Goal: Task Accomplishment & Management: Complete application form

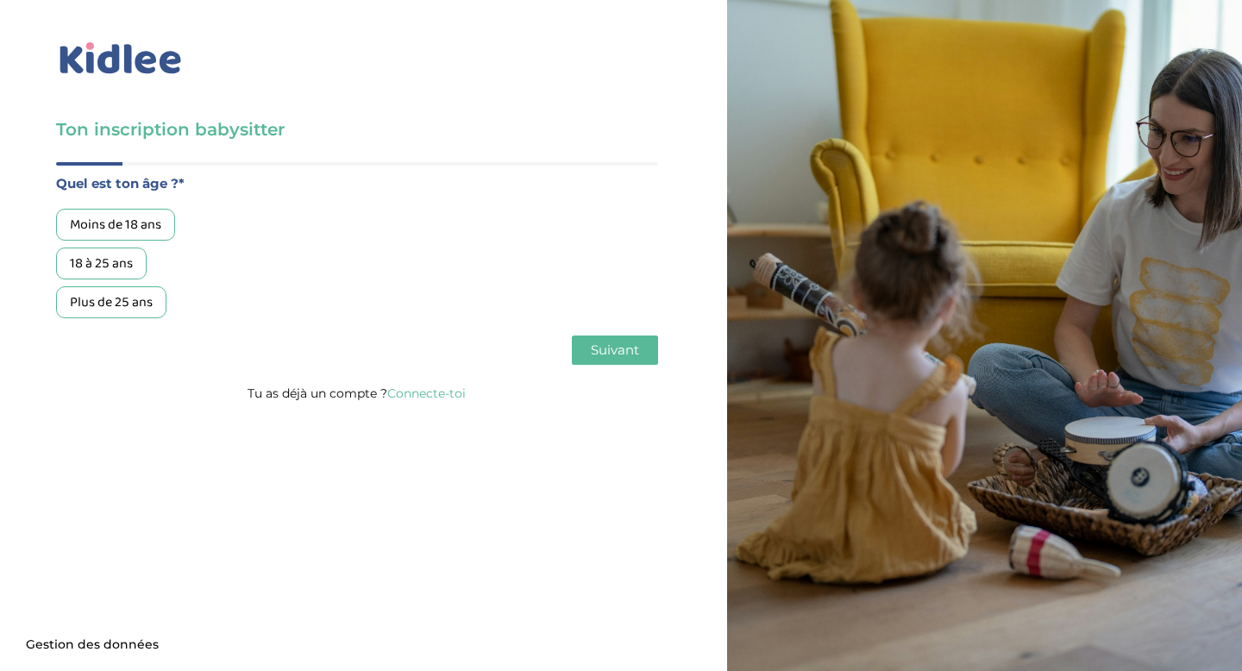
click at [127, 267] on div "18 à 25 ans" at bounding box center [101, 264] width 91 height 32
click at [602, 351] on span "Suivant" at bounding box center [615, 350] width 48 height 16
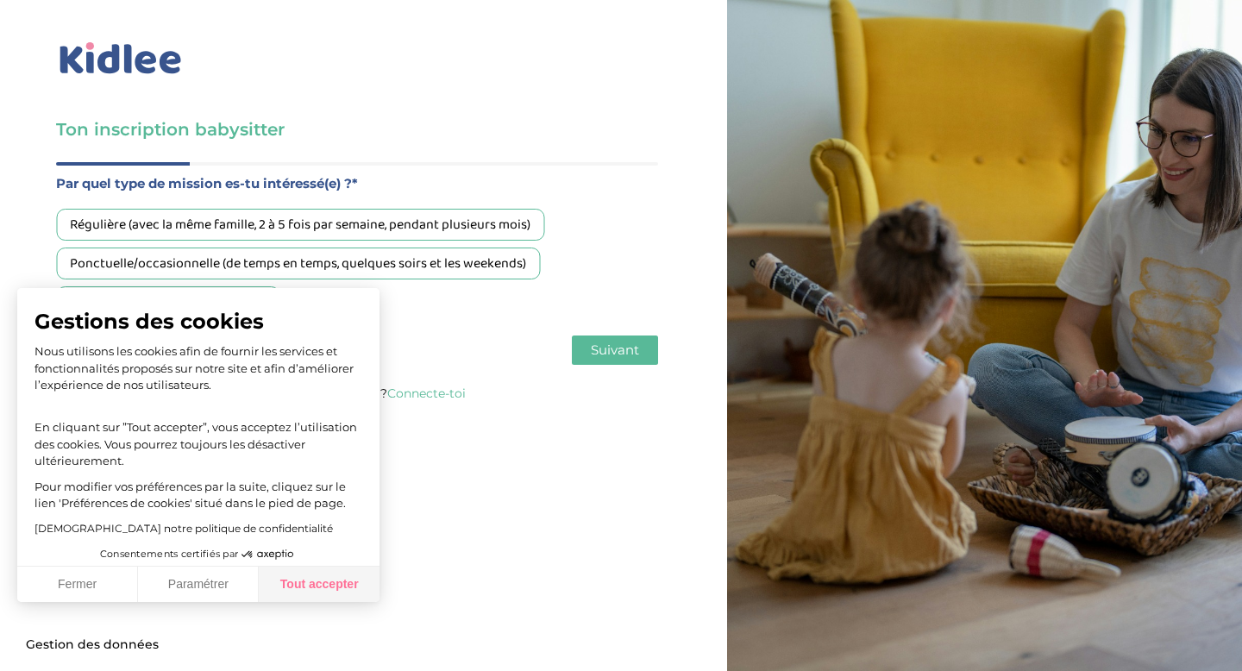
click at [311, 582] on button "Tout accepter" at bounding box center [319, 585] width 121 height 36
checkbox input "true"
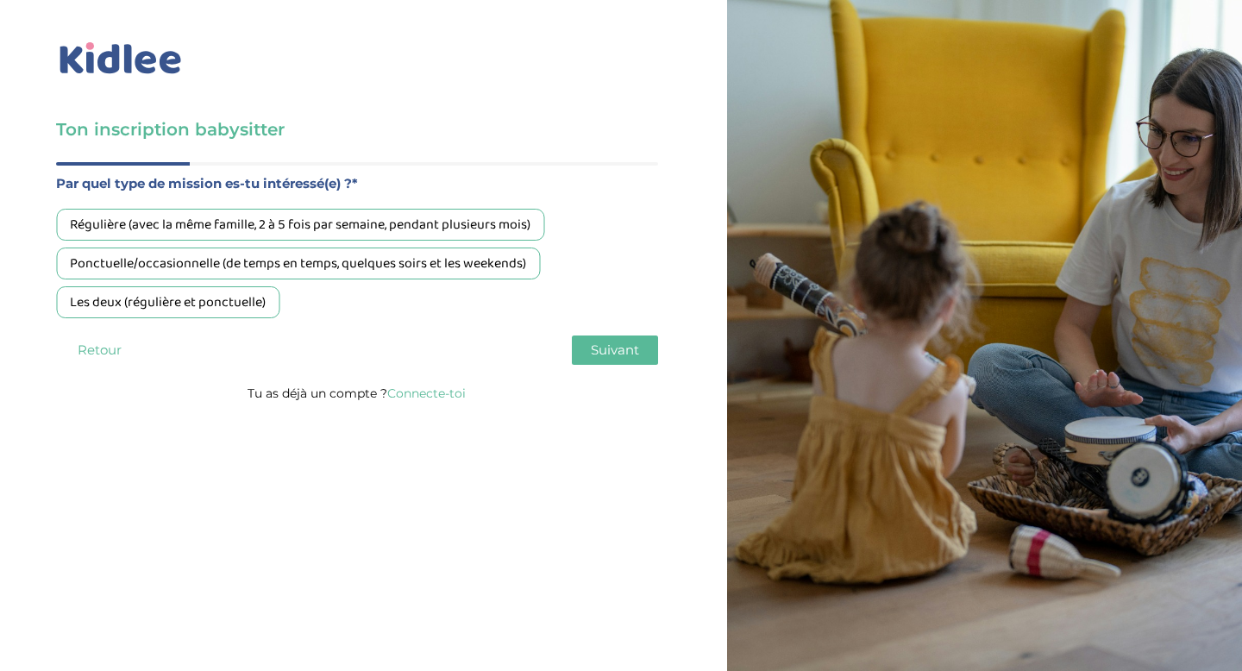
click at [409, 221] on div "Régulière (avec la même famille, 2 à 5 fois par semaine, pendant plusieurs mois)" at bounding box center [300, 225] width 488 height 32
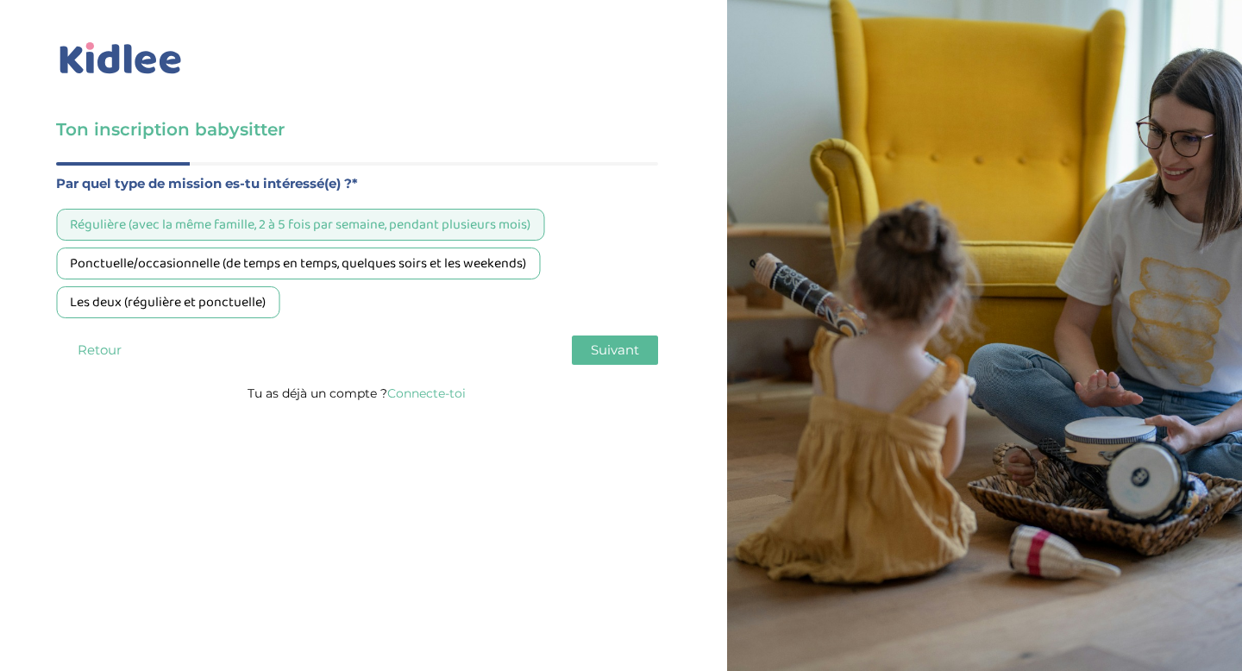
click at [405, 230] on div "Régulière (avec la même famille, 2 à 5 fois par semaine, pendant plusieurs mois)" at bounding box center [300, 225] width 488 height 32
click at [246, 295] on div "Les deux (régulière et ponctuelle)" at bounding box center [167, 302] width 223 height 32
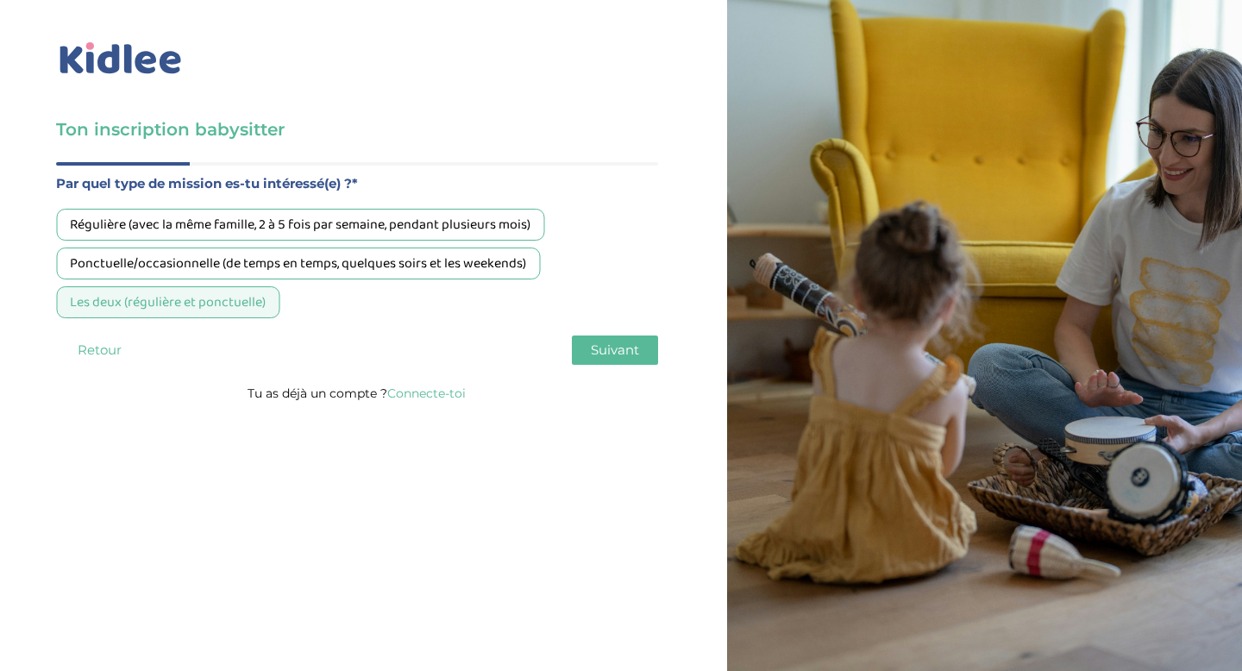
click at [610, 350] on span "Suivant" at bounding box center [615, 350] width 48 height 16
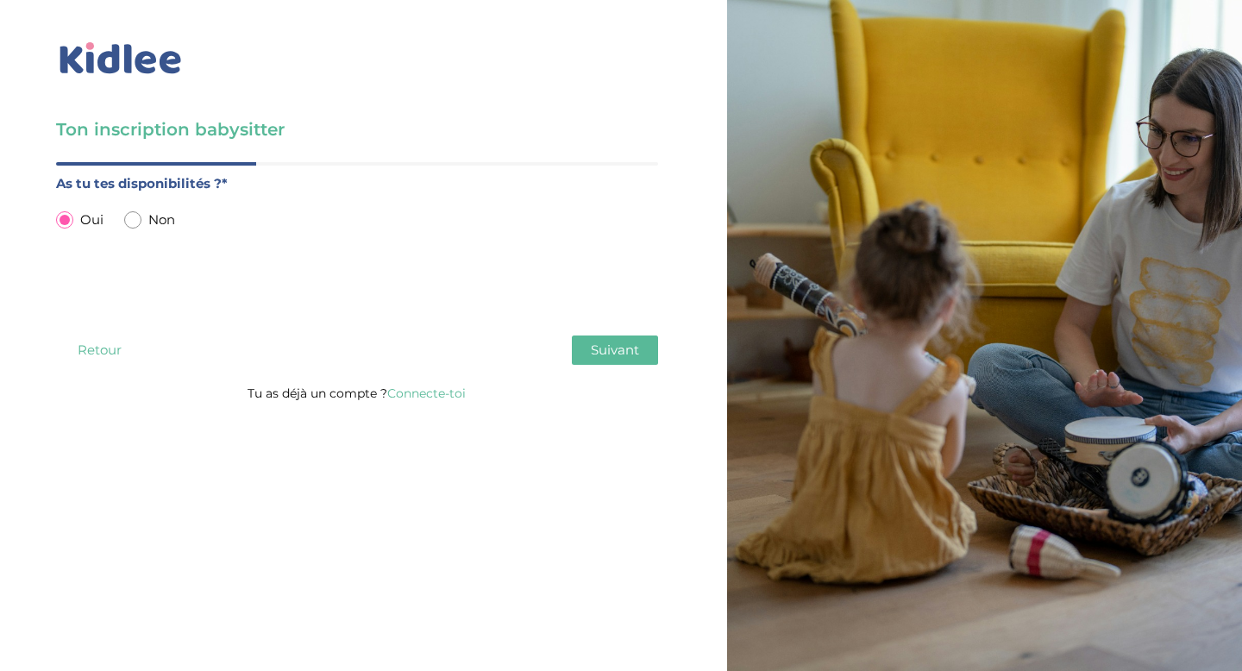
click at [629, 361] on button "Suivant" at bounding box center [615, 350] width 86 height 29
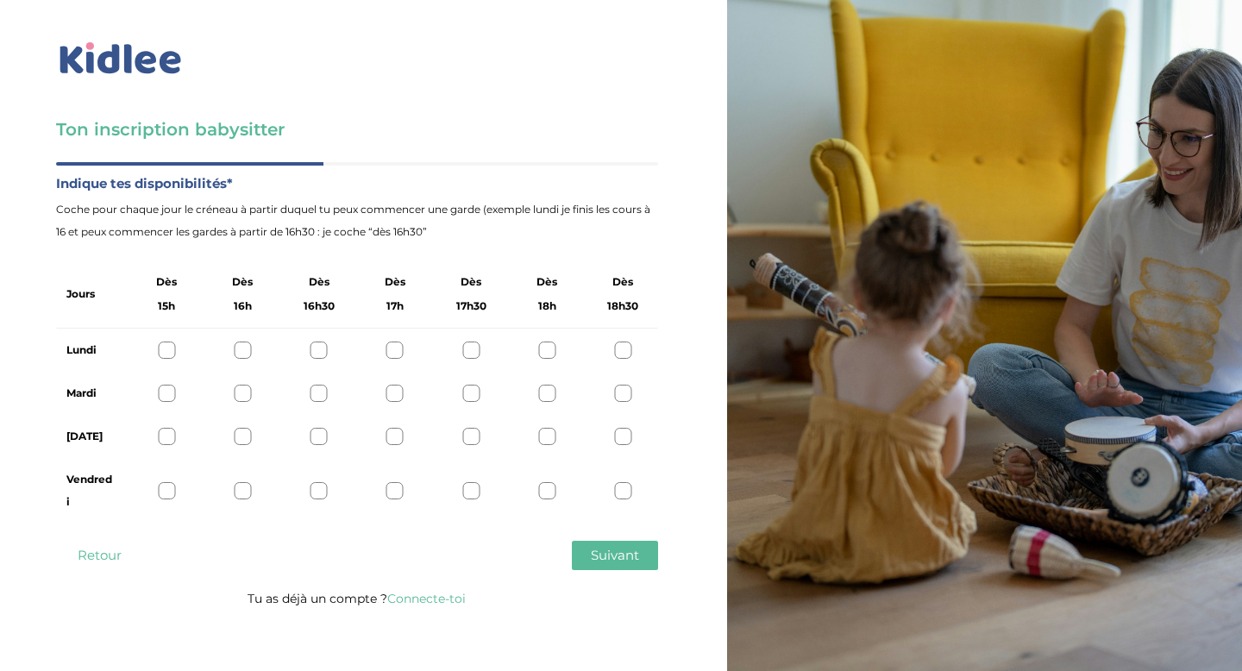
click at [628, 440] on div at bounding box center [622, 436] width 17 height 17
click at [621, 494] on div at bounding box center [622, 490] width 17 height 17
click at [180, 493] on div "Vendredi" at bounding box center [357, 491] width 602 height 66
click at [174, 493] on div at bounding box center [166, 490] width 17 height 17
click at [596, 555] on span "Suivant" at bounding box center [615, 555] width 48 height 16
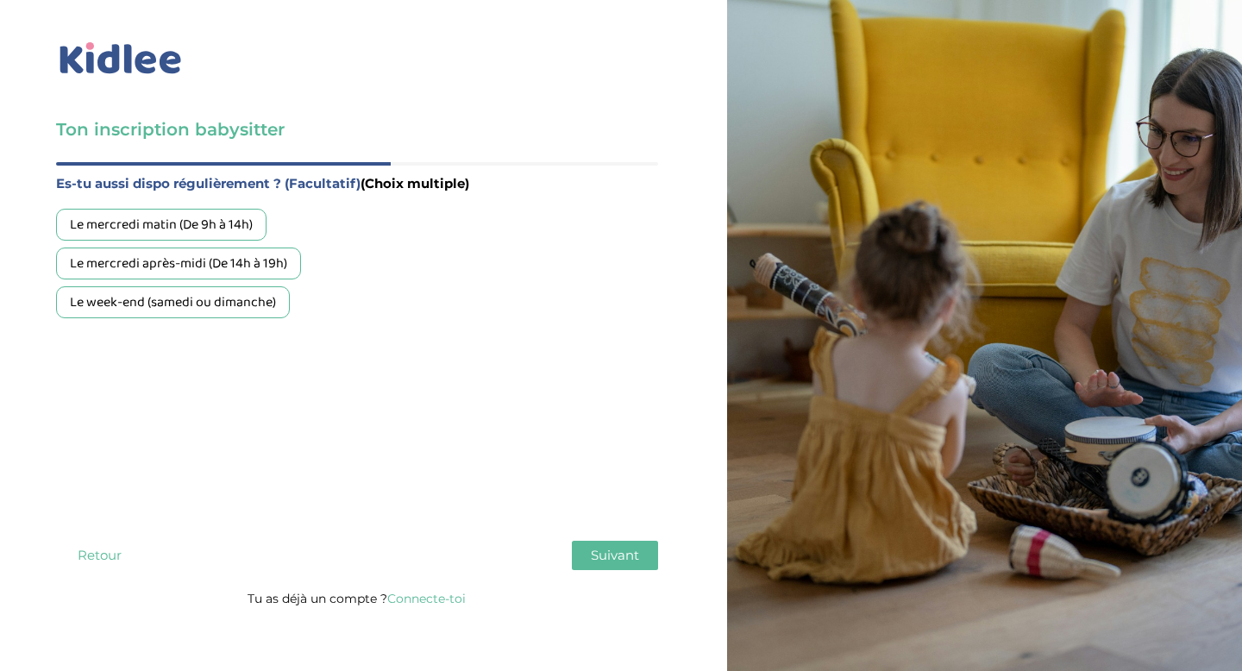
click at [228, 305] on div "Le week-end (samedi ou dimanche)" at bounding box center [173, 302] width 234 height 32
click at [598, 555] on span "Suivant" at bounding box center [615, 555] width 48 height 16
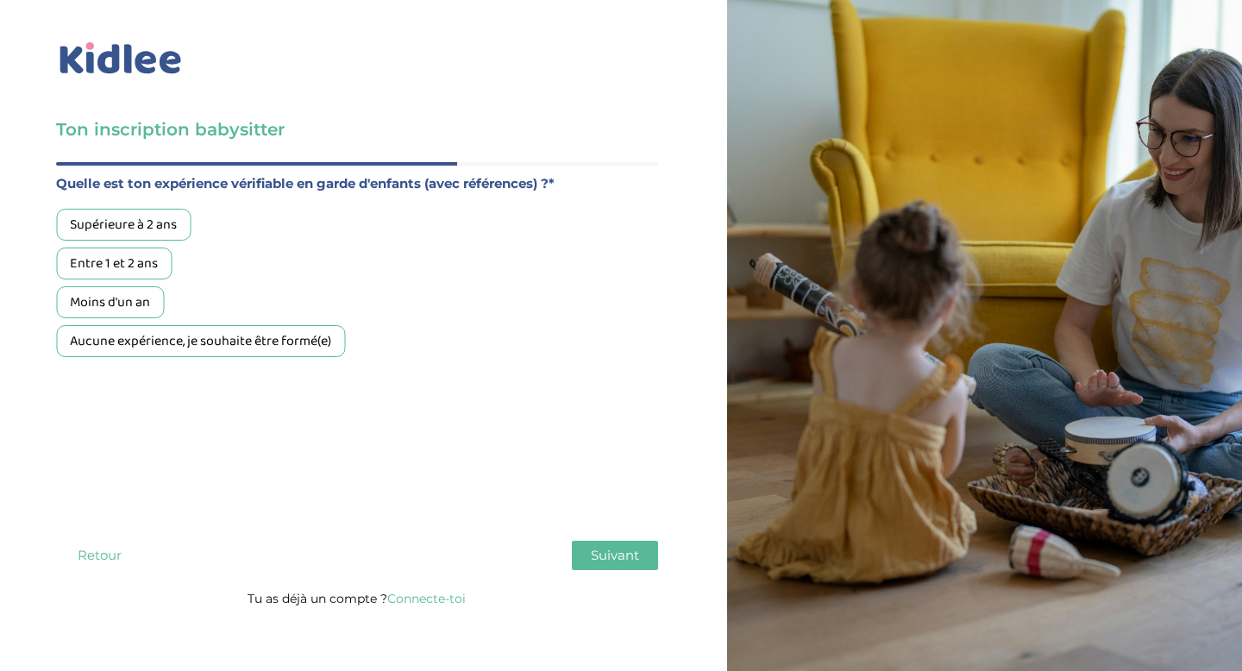
click at [171, 234] on div "Supérieure à 2 ans" at bounding box center [123, 225] width 135 height 32
click at [618, 548] on span "Suivant" at bounding box center [615, 555] width 48 height 16
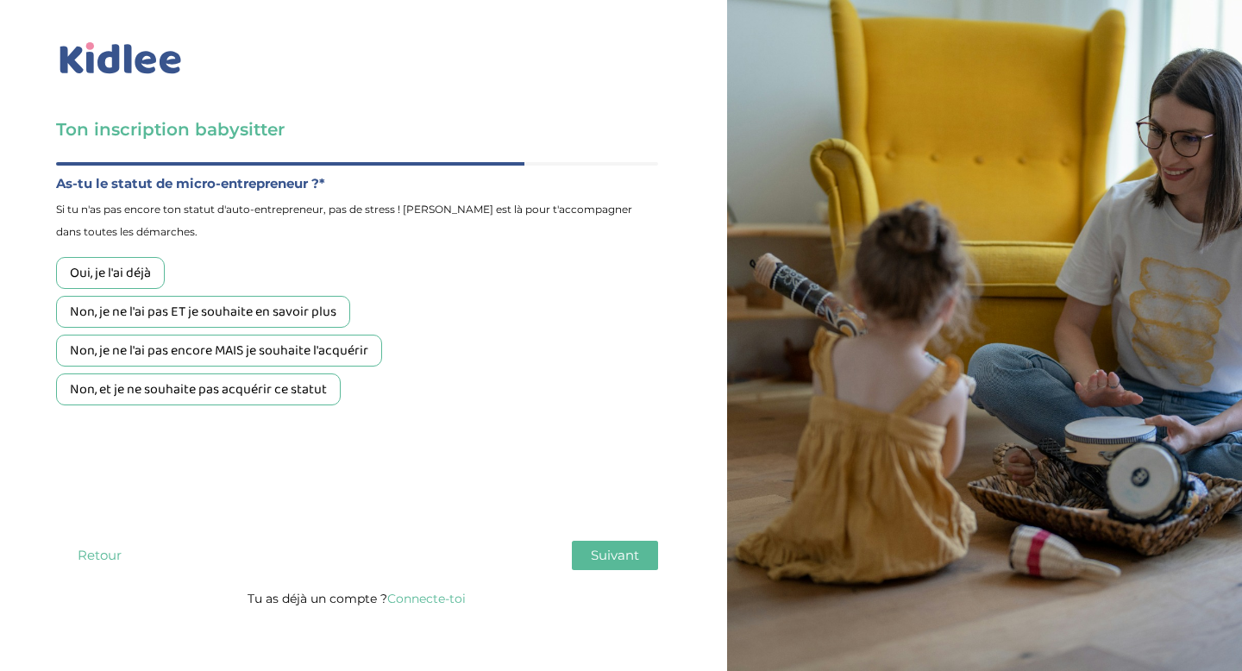
click at [215, 395] on div "Non, et je ne souhaite pas acquérir ce statut" at bounding box center [198, 389] width 285 height 32
click at [584, 549] on button "Suivant" at bounding box center [615, 555] width 86 height 29
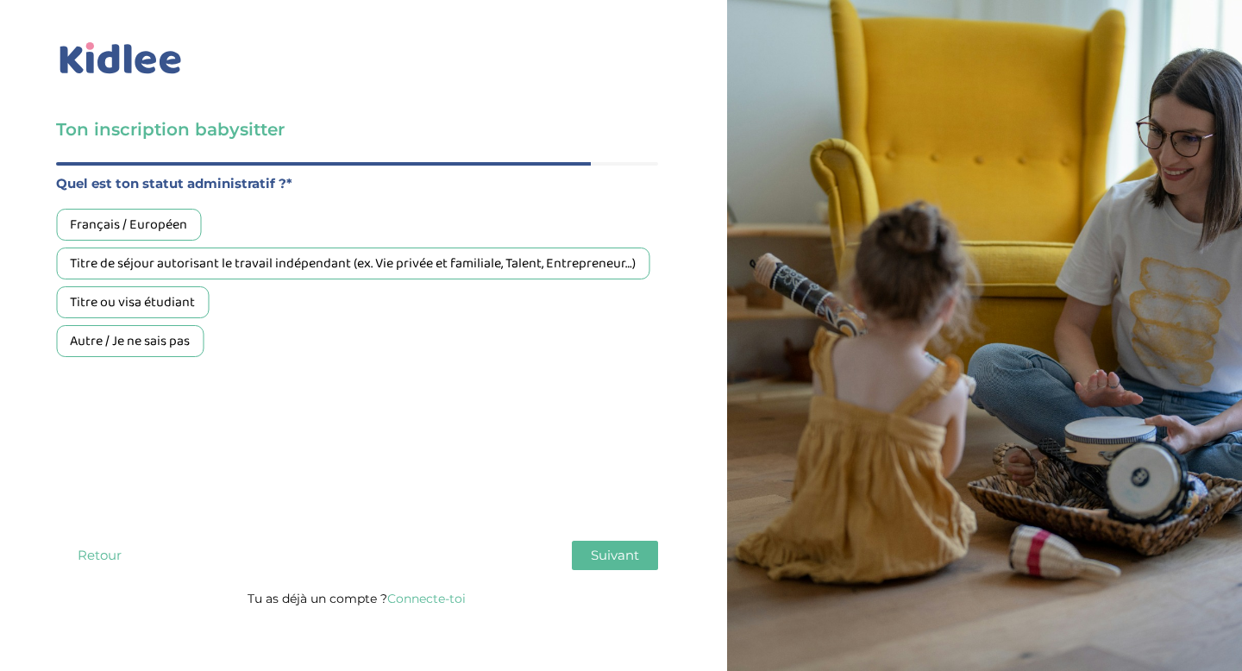
click at [173, 296] on div "Titre ou visa étudiant" at bounding box center [132, 302] width 153 height 32
click at [599, 547] on span "Suivant" at bounding box center [615, 555] width 48 height 16
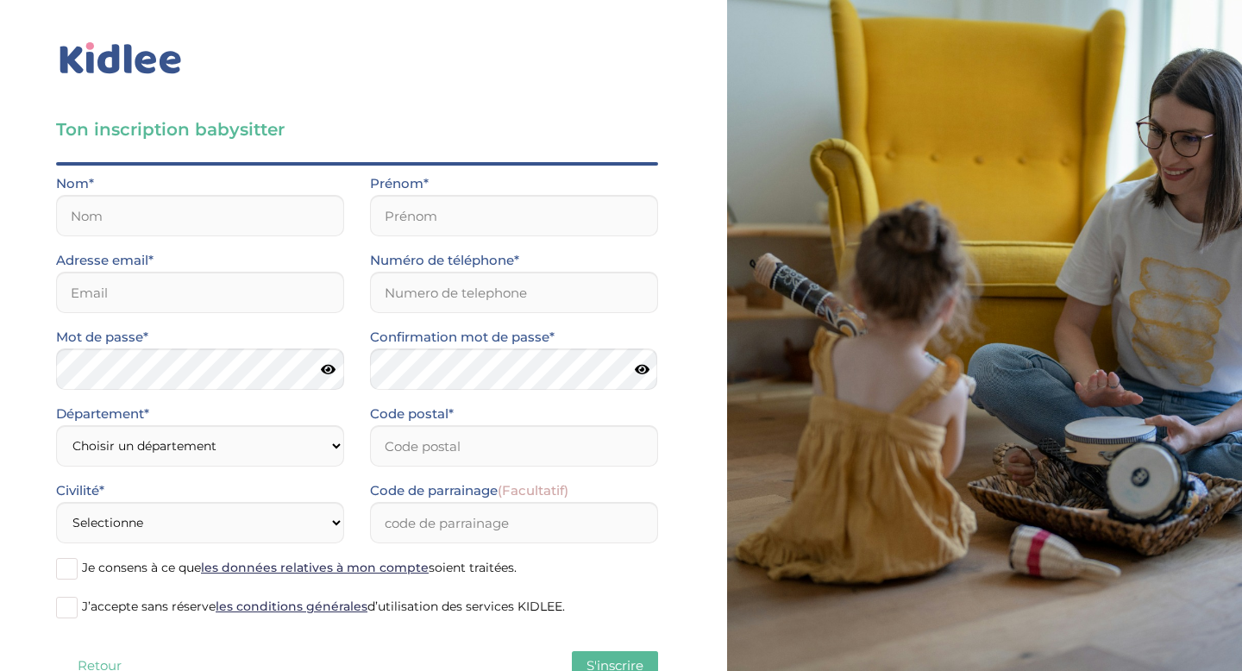
click at [275, 242] on div "Nom*" at bounding box center [200, 211] width 314 height 77
click at [269, 226] on input "text" at bounding box center [200, 215] width 288 height 41
type input "Pesic"
type input "Megan Liz"
type input "meganlpesic@gmail.com"
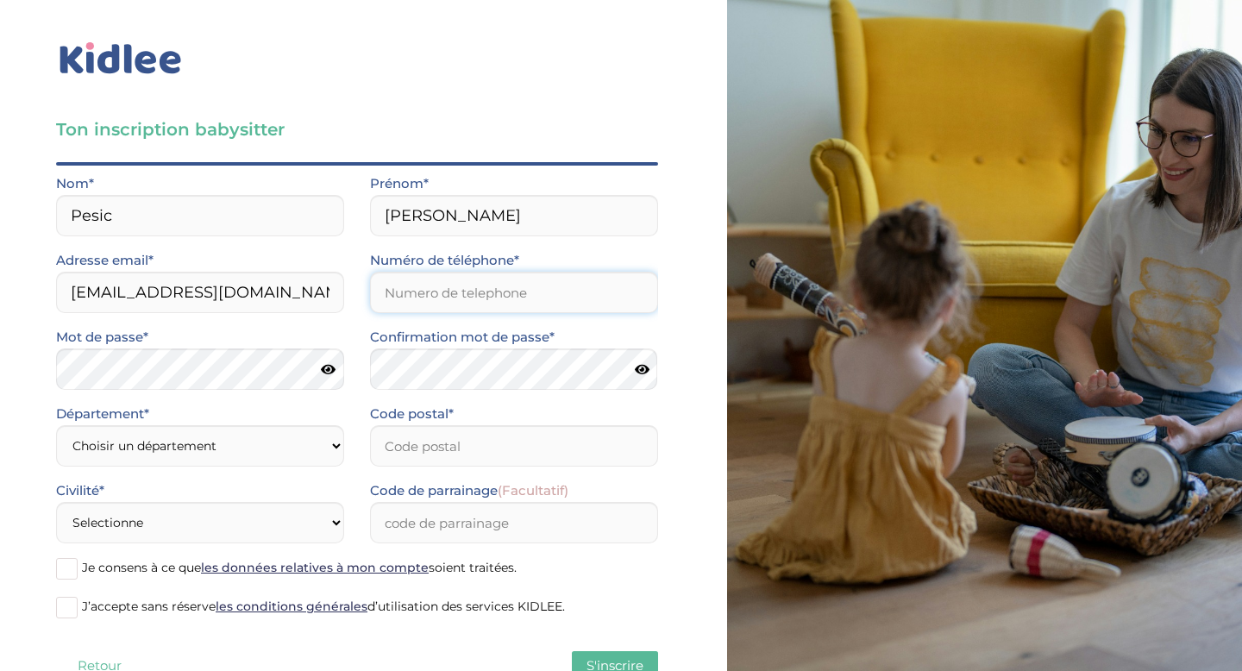
type input "0669067733"
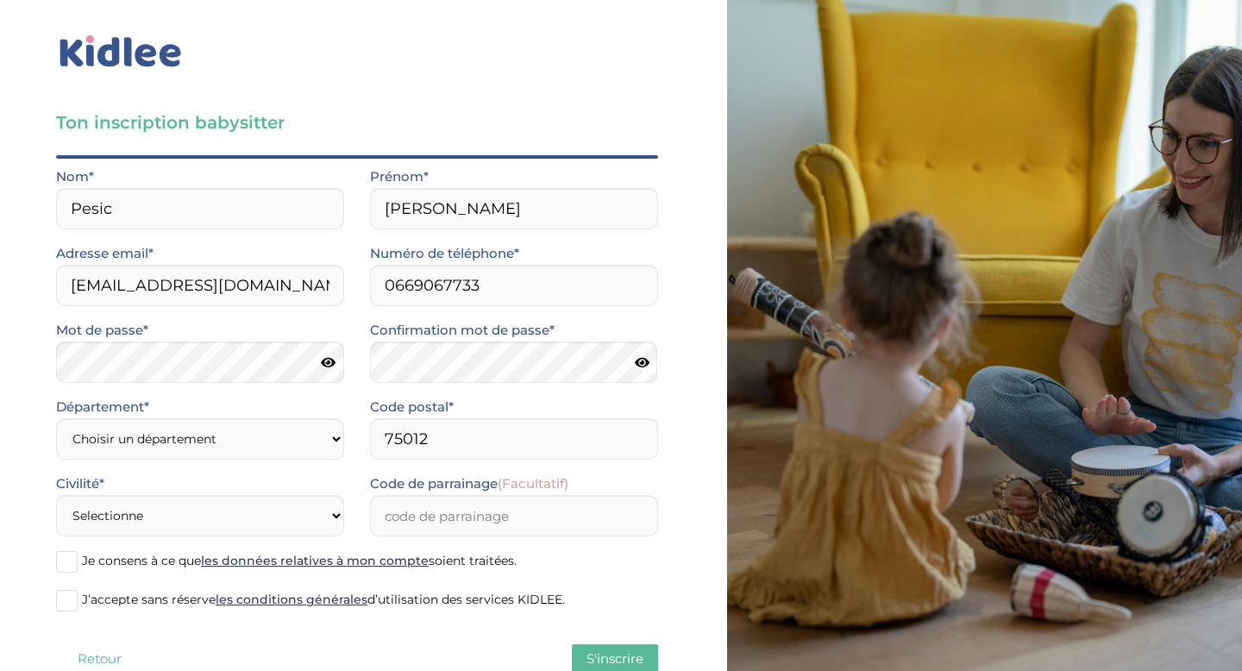
click at [329, 361] on icon at bounding box center [328, 362] width 15 height 13
click at [458, 432] on input "75012" at bounding box center [514, 438] width 288 height 41
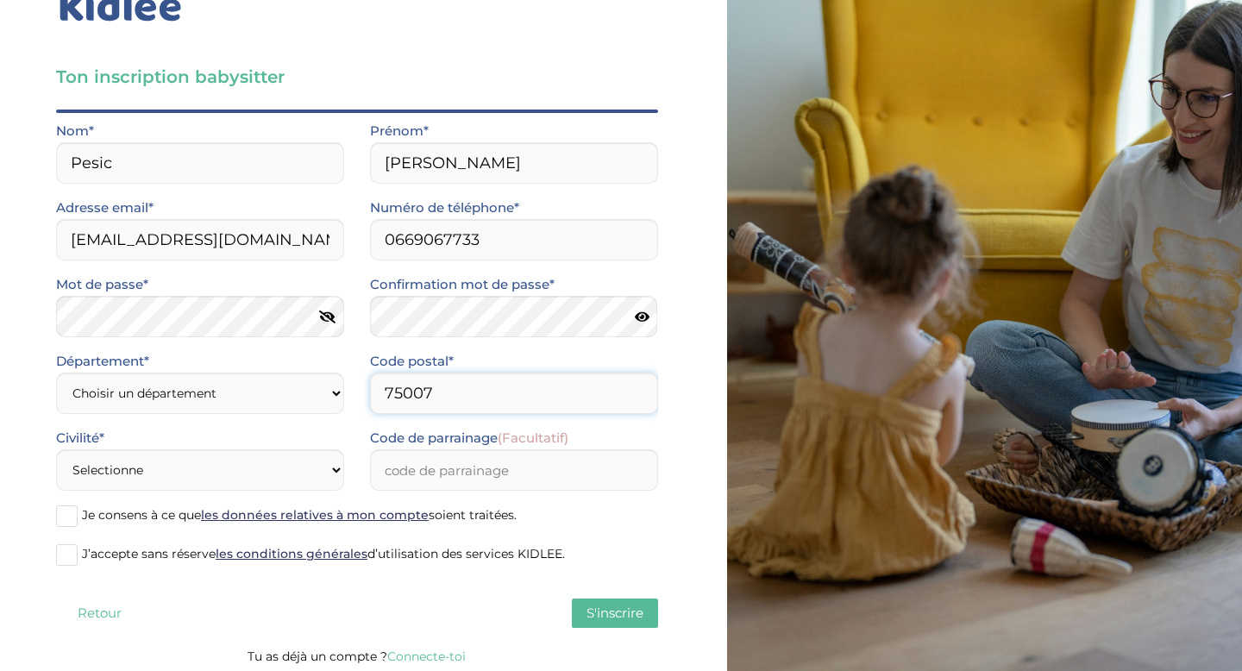
scroll to position [58, 0]
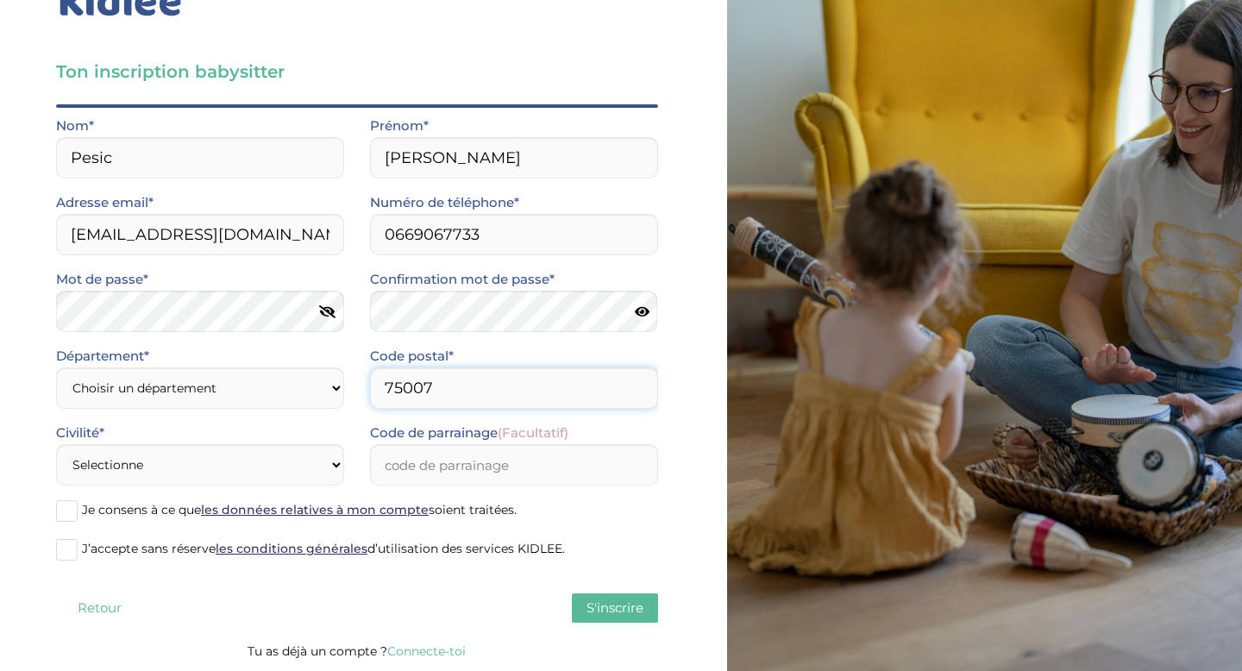
type input "75007"
click at [278, 456] on select "Selectionne Mr Mme" at bounding box center [200, 464] width 288 height 41
select select "1"
click at [56, 444] on select "Selectionne Mr Mme" at bounding box center [200, 464] width 288 height 41
click at [415, 479] on input "Code de parrainage (Facultatif)" at bounding box center [514, 464] width 288 height 41
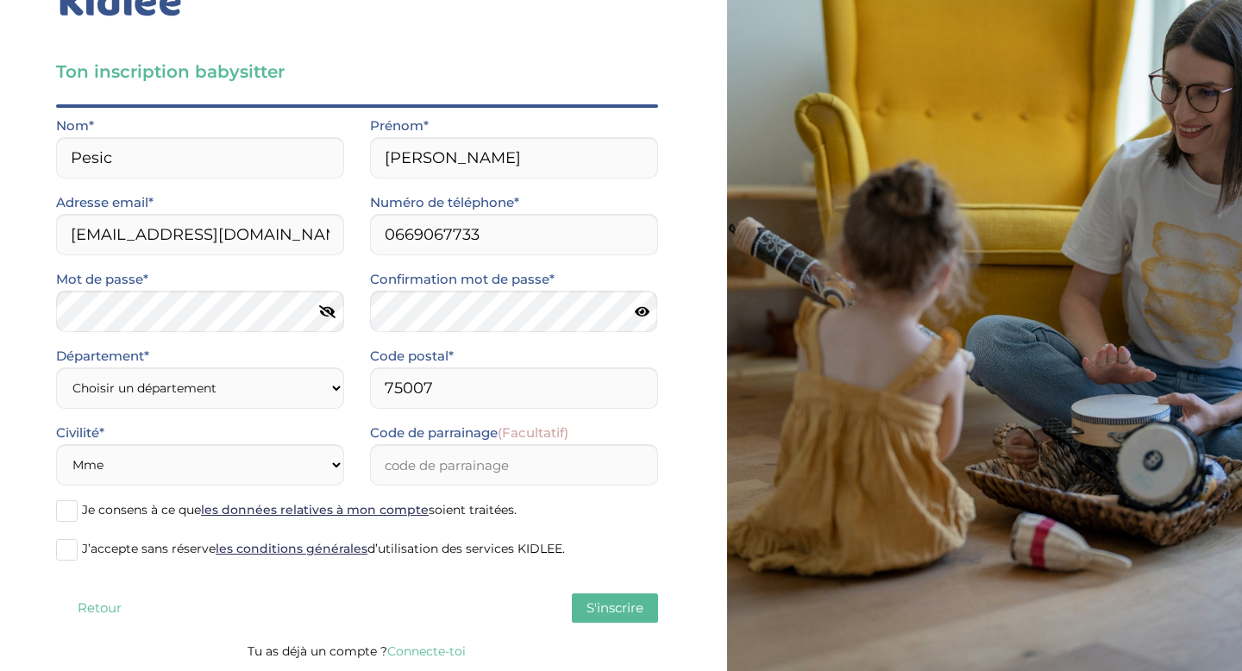
click at [584, 512] on label "Je consens à ce que les données relatives à mon compte soient traitées." at bounding box center [357, 512] width 602 height 26
click at [0, 0] on input "Je consens à ce que les données relatives à mon compte soient traitées." at bounding box center [0, 0] width 0 height 0
click at [70, 537] on label "J’accepte sans réserve les conditions générales d’utilisation des services KIDL…" at bounding box center [357, 550] width 602 height 26
click at [0, 0] on input "J’accepte sans réserve les conditions générales d’utilisation des services KIDL…" at bounding box center [0, 0] width 0 height 0
click at [588, 614] on span "S'inscrire" at bounding box center [615, 607] width 57 height 16
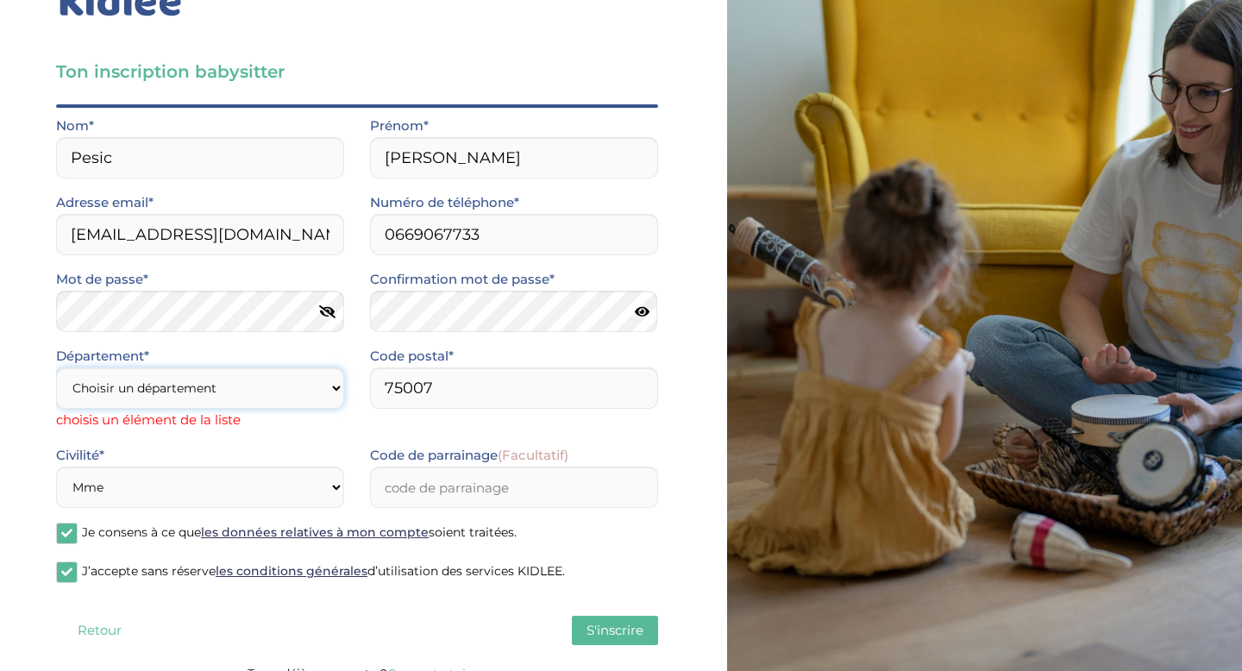
click at [223, 395] on select "Choisir un département Paris (75) Hauts-de-Seine (92) Yvelines (78) Val-de-Marn…" at bounding box center [200, 387] width 288 height 41
select select "75"
click at [56, 367] on select "Choisir un département Paris (75) Hauts-de-Seine (92) Yvelines (78) Val-de-Marn…" at bounding box center [200, 387] width 288 height 41
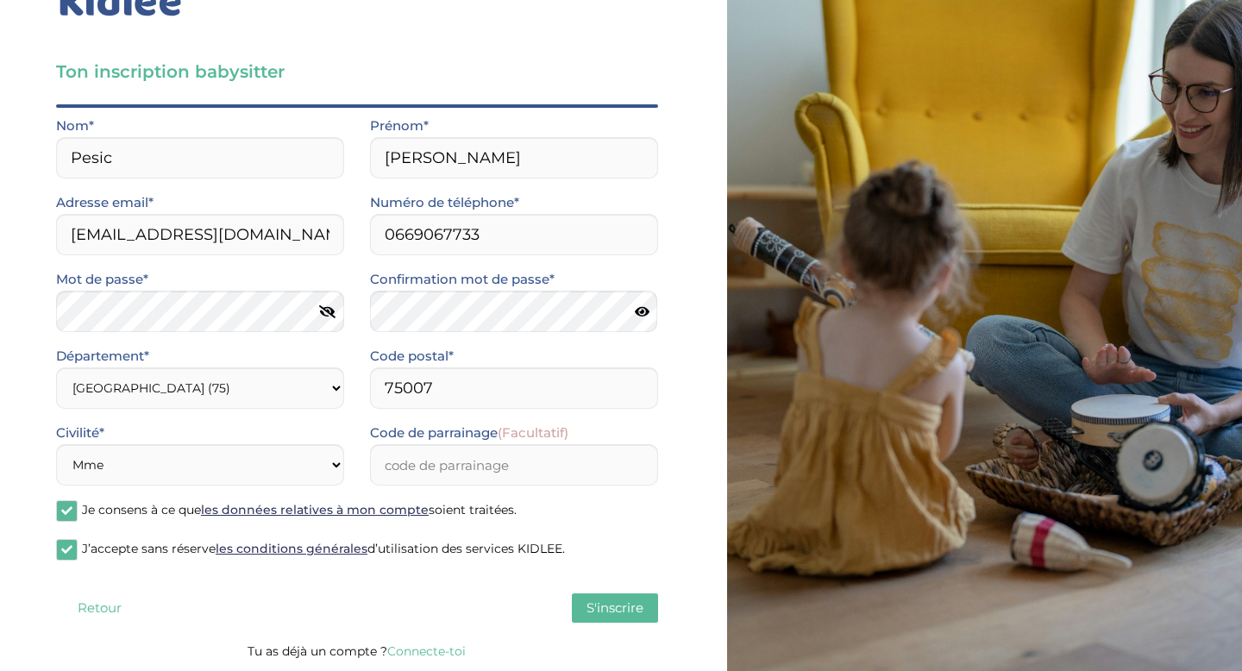
click at [580, 601] on button "S'inscrire" at bounding box center [615, 607] width 86 height 29
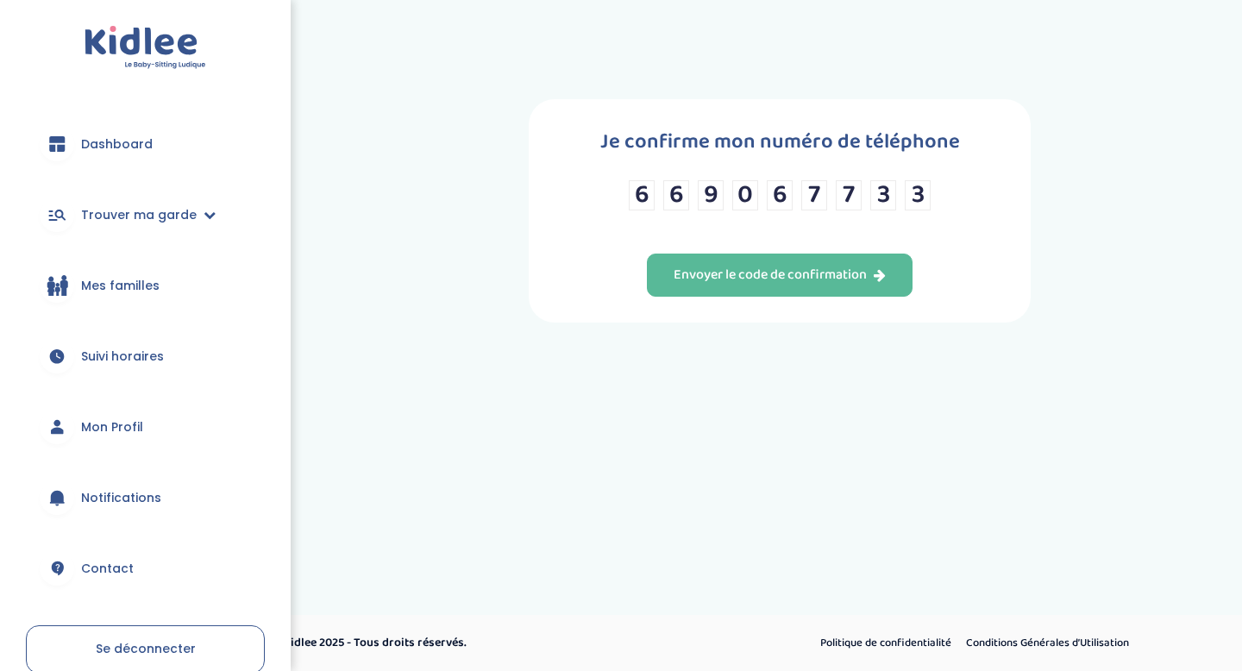
click at [839, 248] on div "Je confirme mon numéro de téléphone 6 6 9 0 6 7 7 3 3 Envoyer le code de confir…" at bounding box center [780, 210] width 502 height 223
click at [832, 259] on button "Envoyer le code de confirmation" at bounding box center [780, 275] width 266 height 43
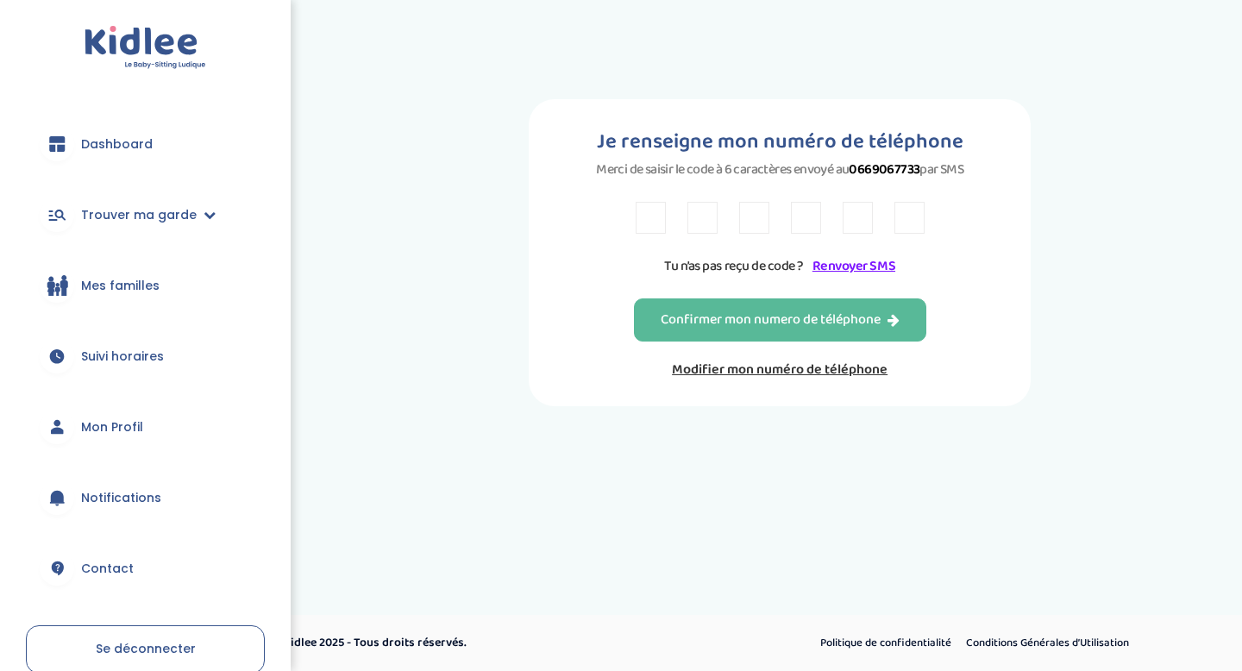
click at [653, 215] on input "text" at bounding box center [651, 218] width 30 height 32
type input "R"
type input "E"
type input "Y"
type input "T"
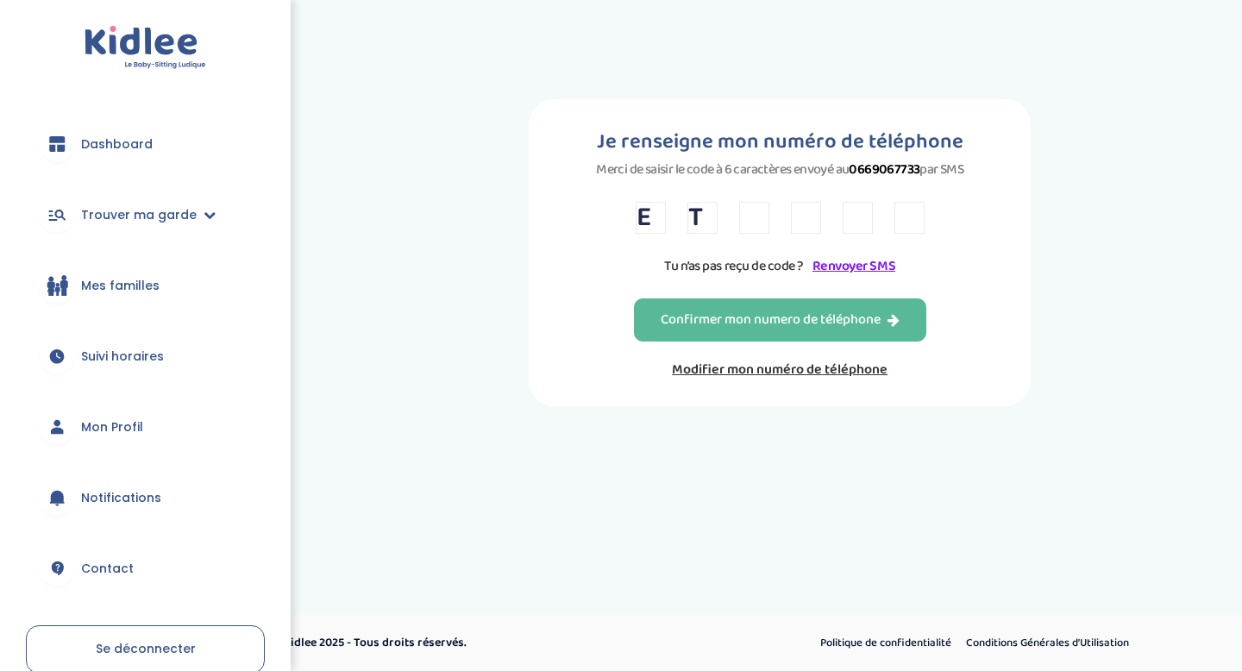
type input "Y"
type input "&"
type input "7"
type input "Y"
type input "4"
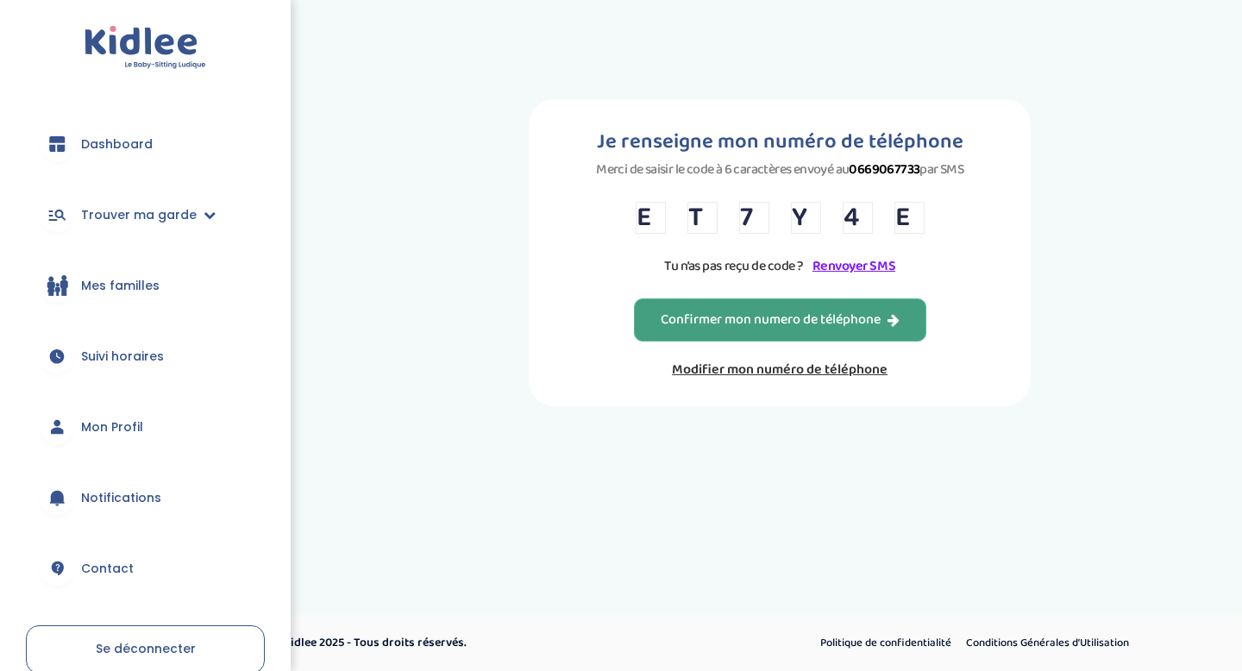
type input "E"
click at [718, 317] on div "Confirmer mon numero de téléphone" at bounding box center [780, 321] width 239 height 20
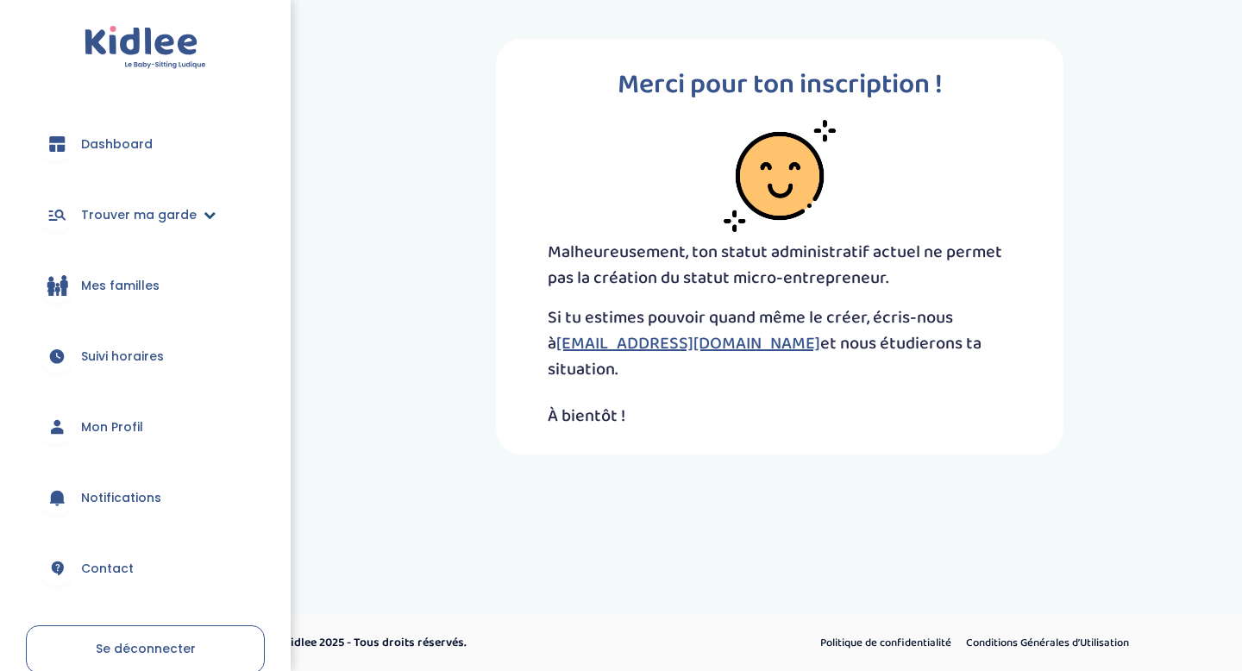
click at [185, 221] on span "Trouver ma garde" at bounding box center [139, 215] width 116 height 18
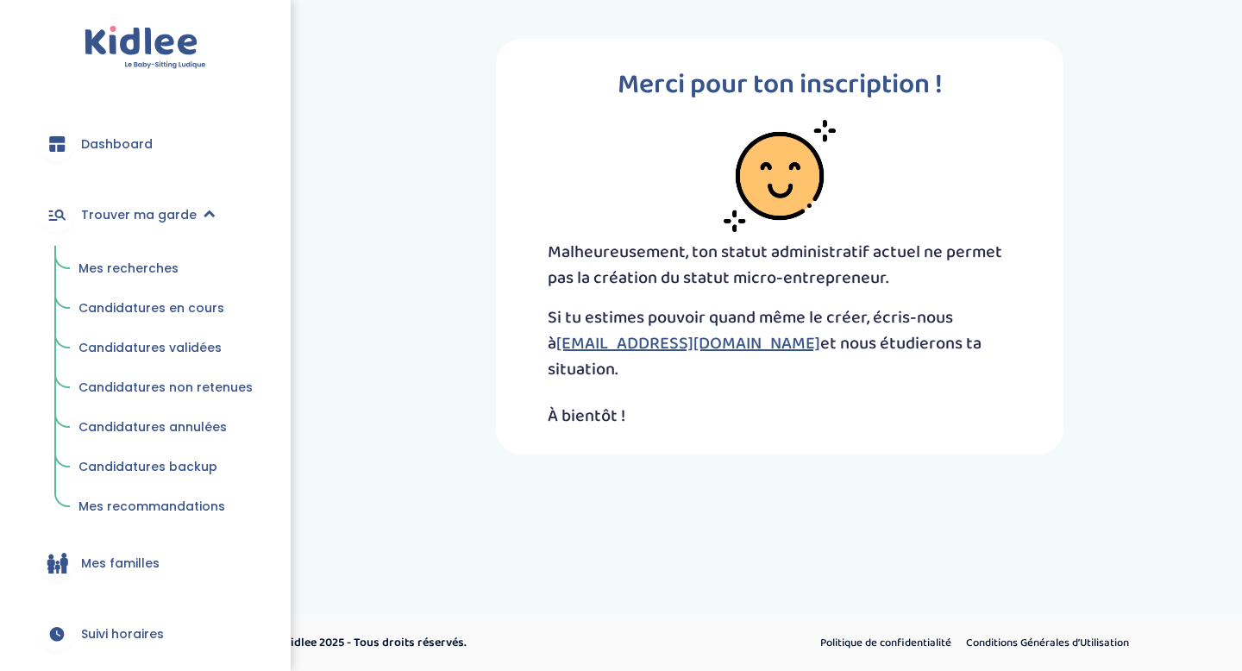
click at [165, 269] on span "Mes recherches" at bounding box center [128, 268] width 100 height 17
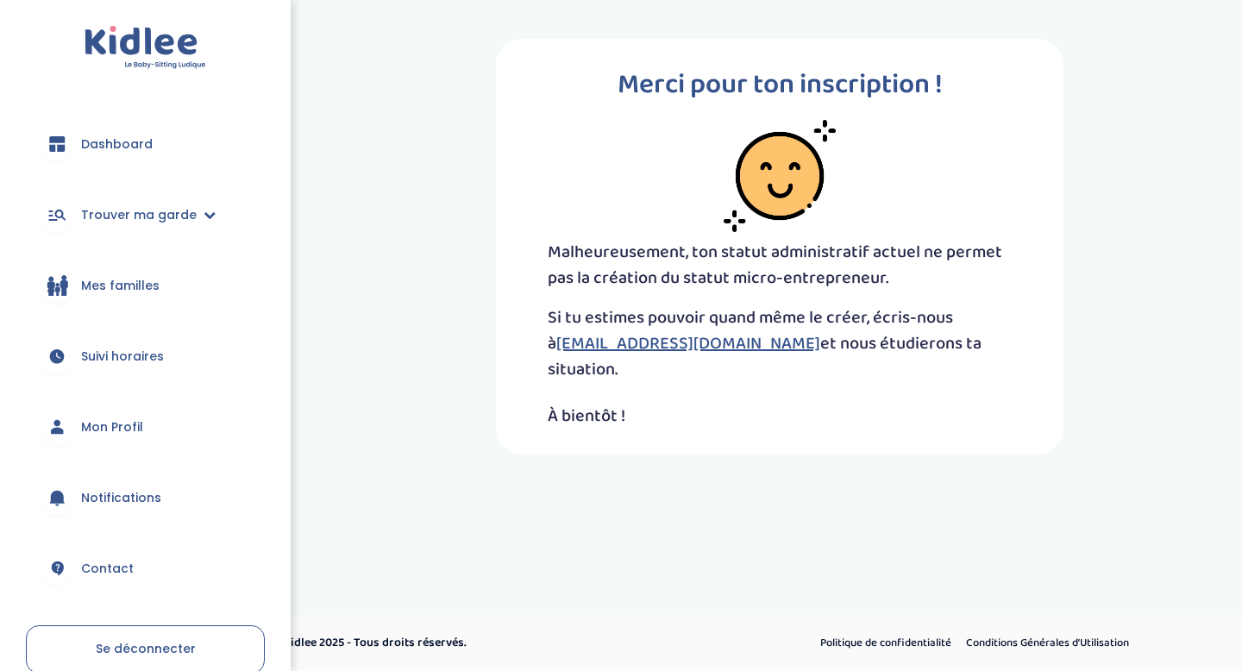
click at [144, 418] on link "Mon Profil" at bounding box center [145, 427] width 239 height 62
click at [159, 159] on link "Dashboard" at bounding box center [145, 144] width 239 height 62
